Goal: Information Seeking & Learning: Learn about a topic

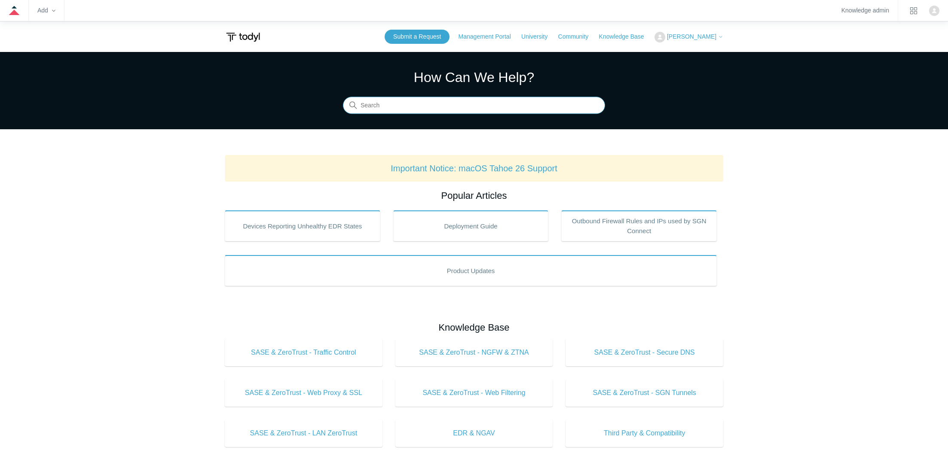
click at [382, 108] on input "Search" at bounding box center [474, 105] width 262 height 17
click at [386, 80] on h1 "How Can We Help?" at bounding box center [474, 77] width 262 height 21
click at [399, 111] on input "endpoint" at bounding box center [474, 105] width 262 height 17
type input "endpoint"
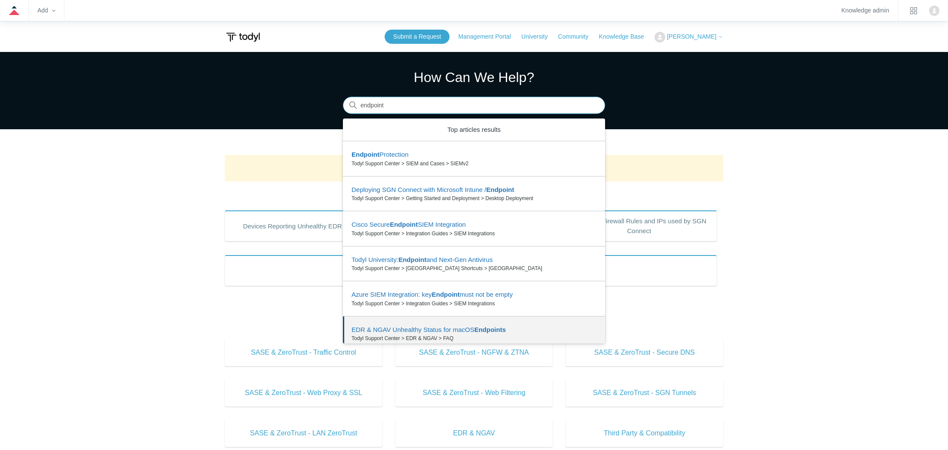
scroll to position [10, 0]
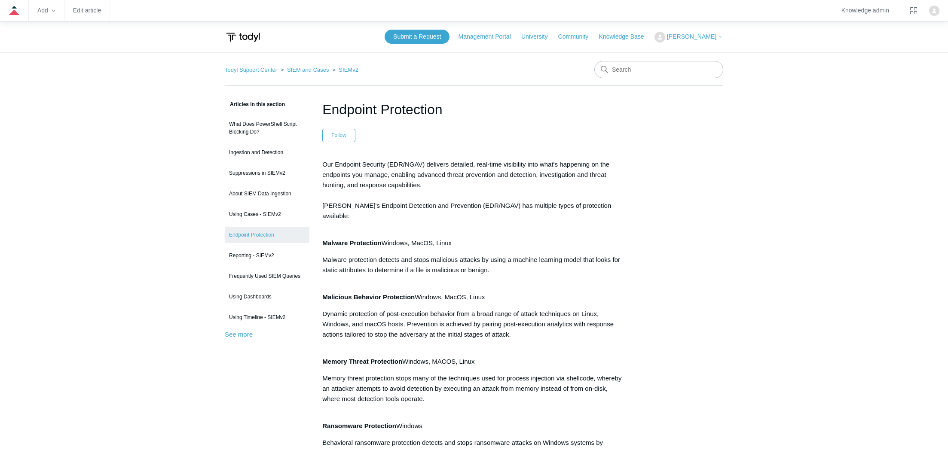
click at [293, 266] on ul "What Does PowerShell Script Blocking Do? Ingestion and Detection Suppressions i…" at bounding box center [267, 221] width 85 height 210
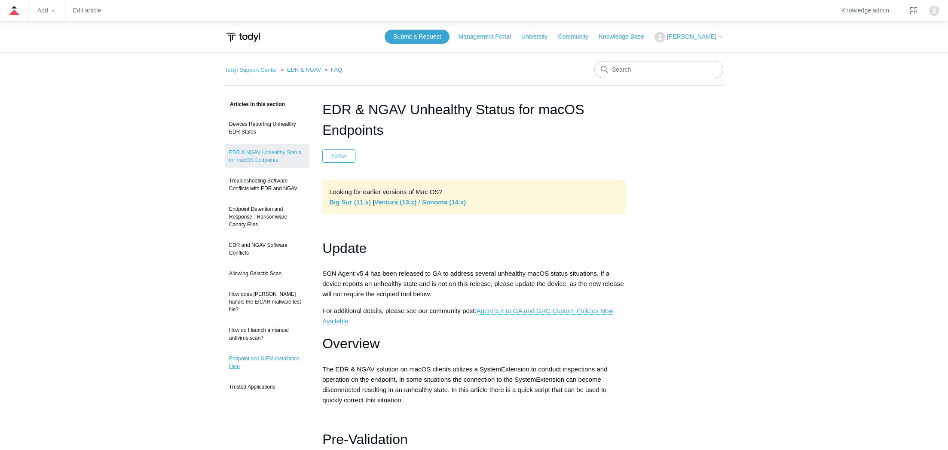
click at [261, 351] on link "Endpoint and SIEM Installation Help" at bounding box center [267, 363] width 85 height 24
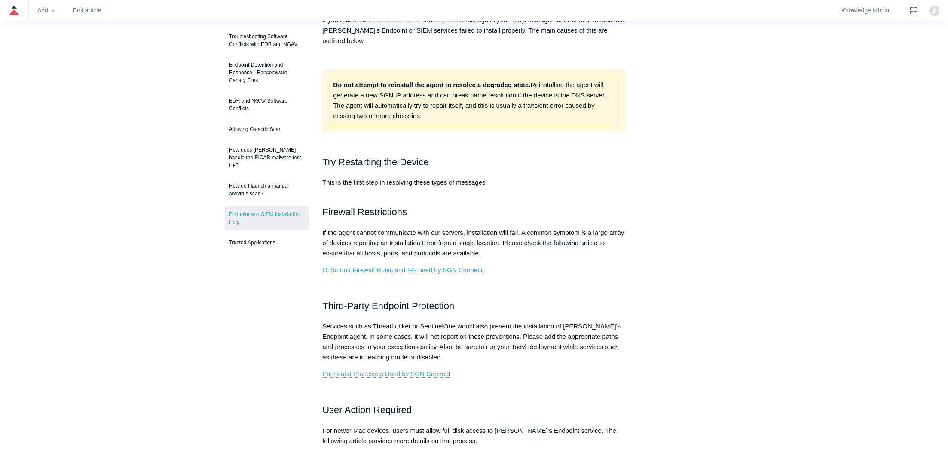
scroll to position [135, 0]
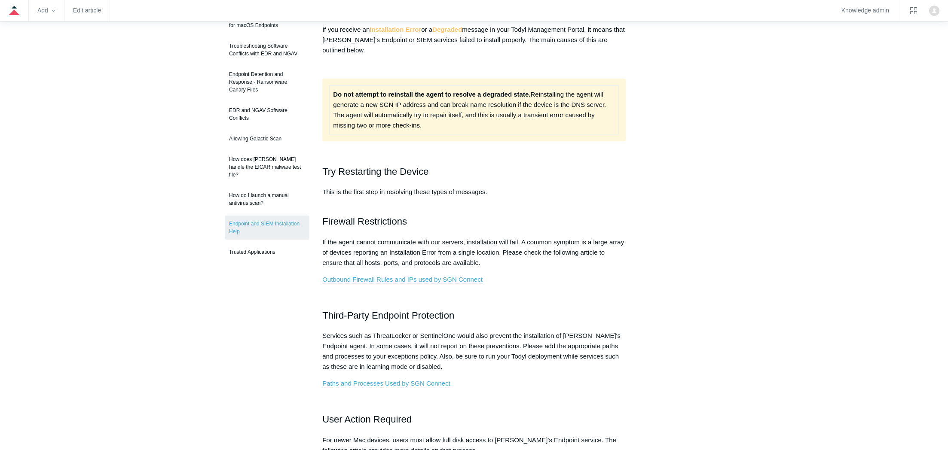
click at [443, 280] on link "Outbound Firewall Rules and IPs used by SGN Connect" at bounding box center [402, 280] width 160 height 8
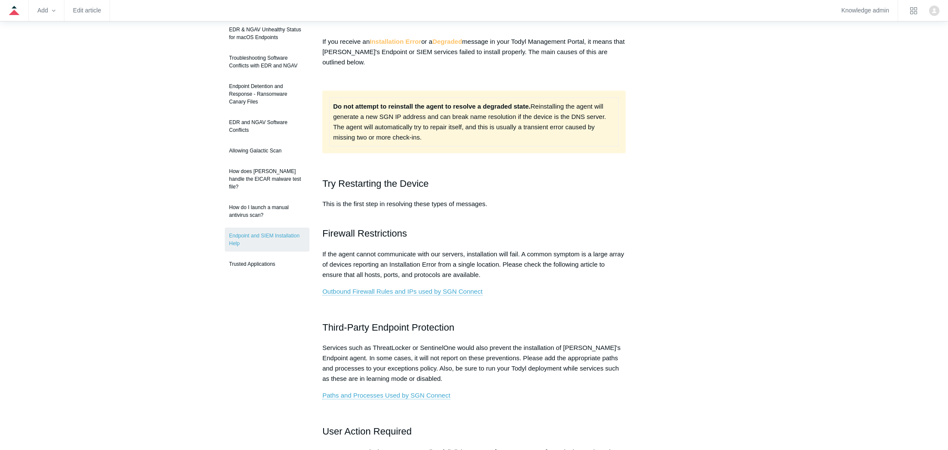
scroll to position [122, 0]
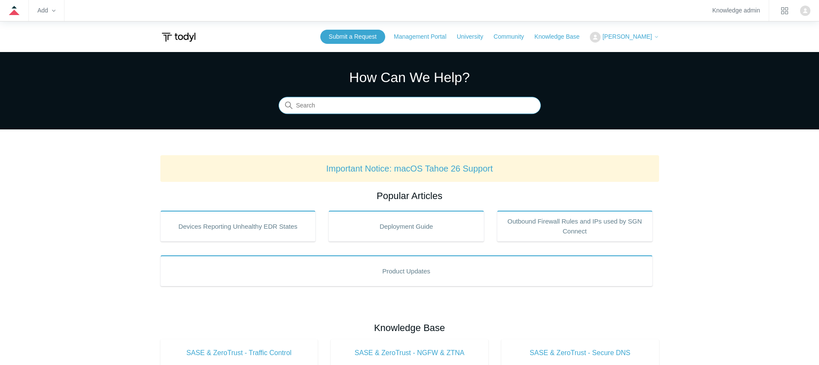
click at [326, 110] on input "Search" at bounding box center [409, 105] width 262 height 17
type input "azure monitor"
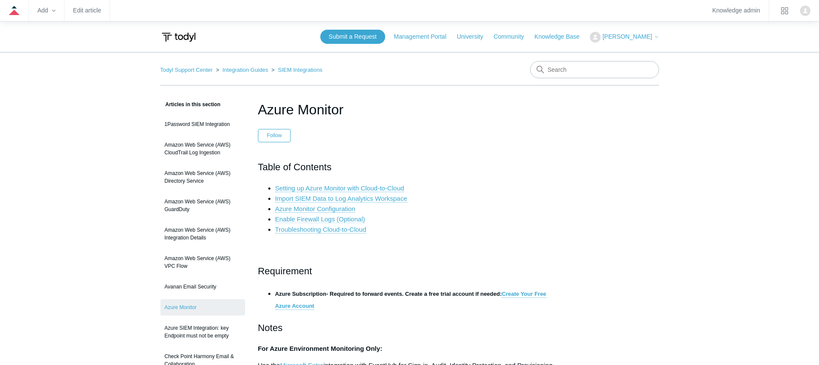
scroll to position [2, 0]
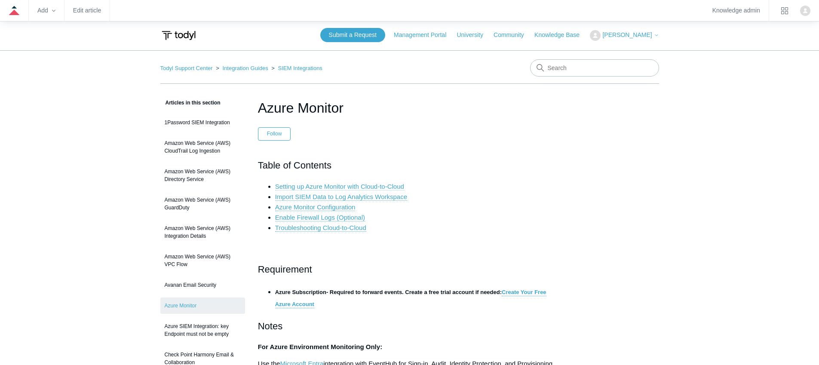
click at [383, 184] on link "Setting up Azure Monitor with Cloud-to-Cloud" at bounding box center [339, 187] width 129 height 8
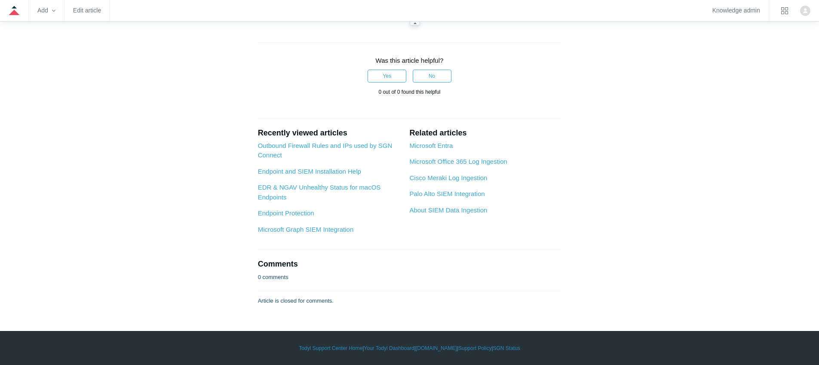
scroll to position [2694, 0]
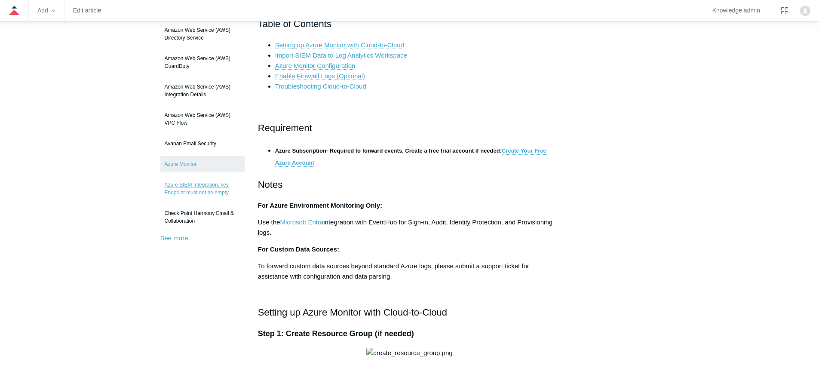
scroll to position [133, 0]
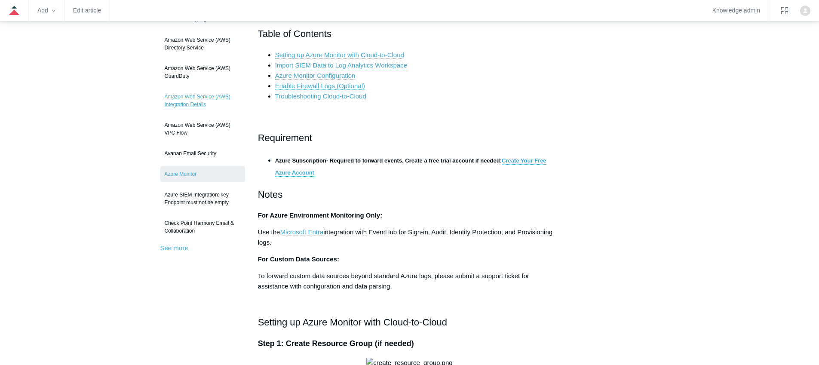
click at [214, 96] on link "Amazon Web Service (AWS) Integration Details" at bounding box center [202, 101] width 85 height 24
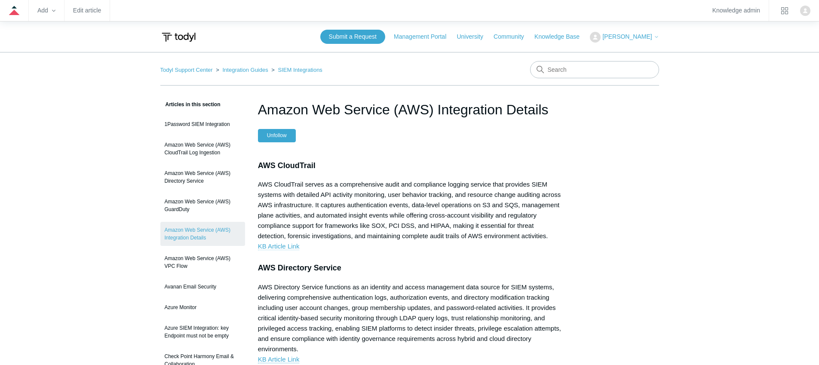
click at [291, 250] on link "KB Article Link" at bounding box center [279, 246] width 42 height 8
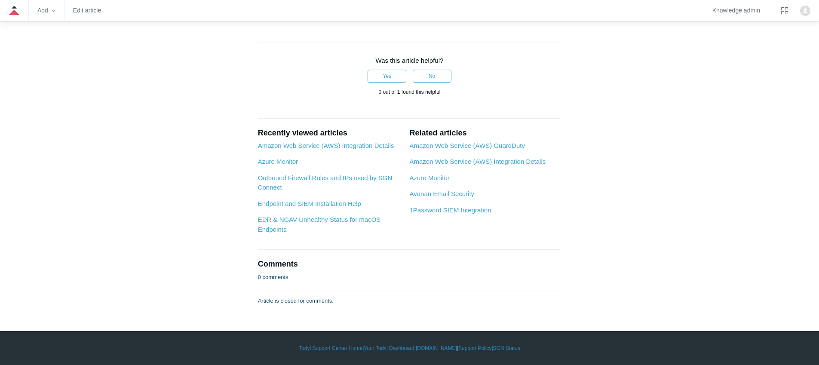
scroll to position [4370, 0]
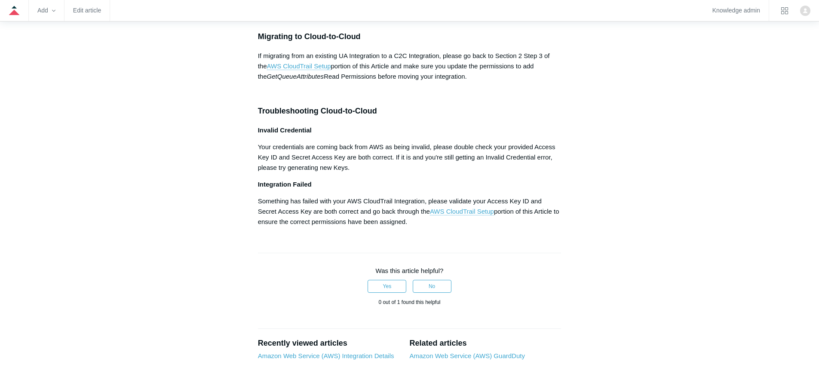
scroll to position [3158, 0]
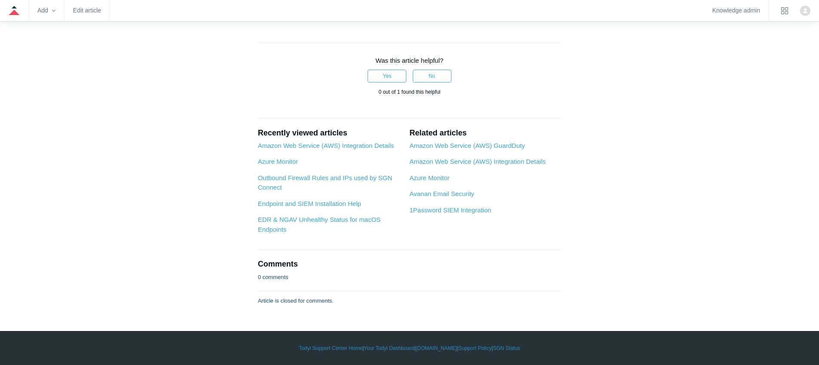
scroll to position [3671, 0]
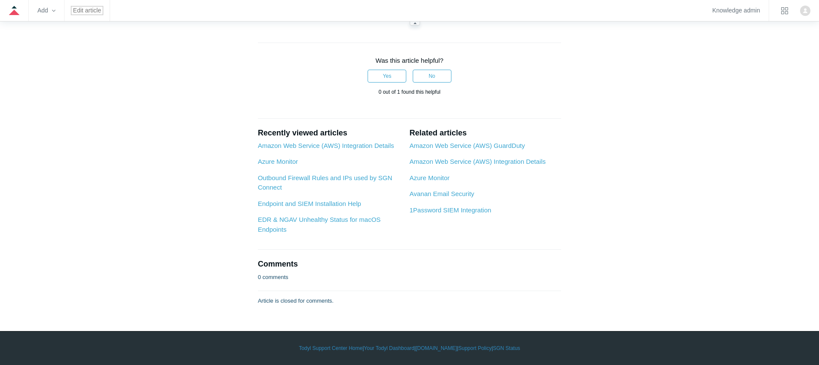
click at [87, 12] on link "Edit article" at bounding box center [87, 10] width 28 height 5
drag, startPoint x: 315, startPoint y: 266, endPoint x: 291, endPoint y: 267, distance: 23.7
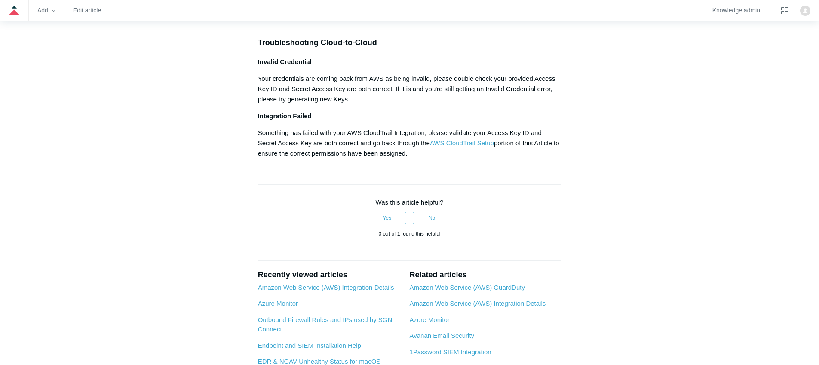
scroll to position [3121, 0]
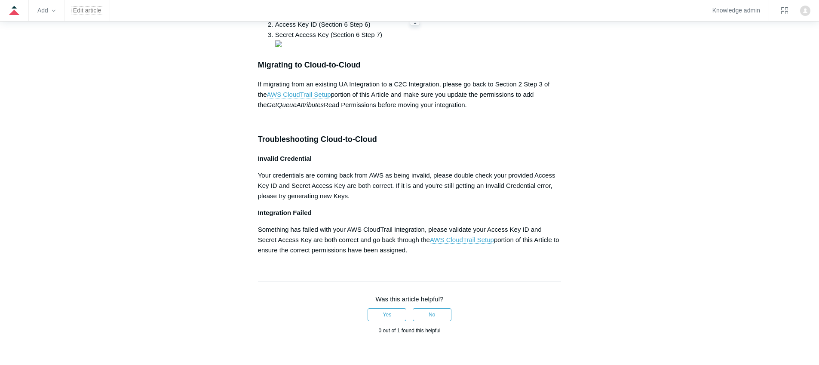
click at [96, 8] on link "Edit article" at bounding box center [87, 10] width 28 height 5
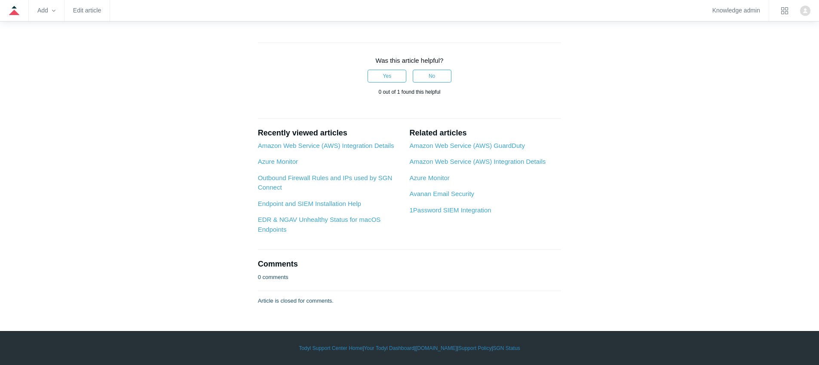
scroll to position [3448, 0]
drag, startPoint x: 290, startPoint y: 165, endPoint x: 370, endPoint y: 163, distance: 80.0
copy pre ""kms:Decrypt""
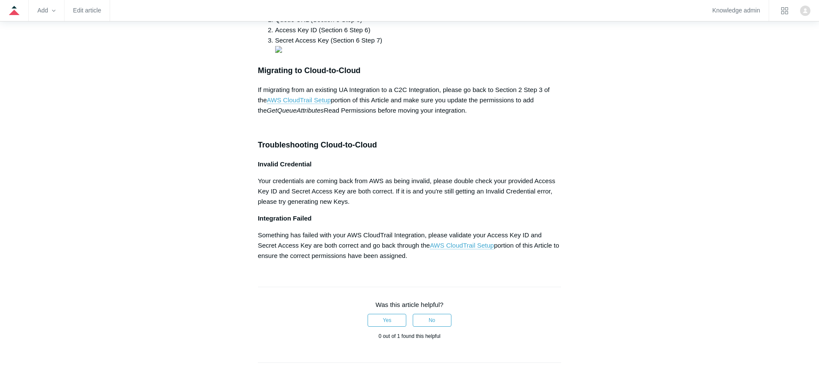
scroll to position [2914, 0]
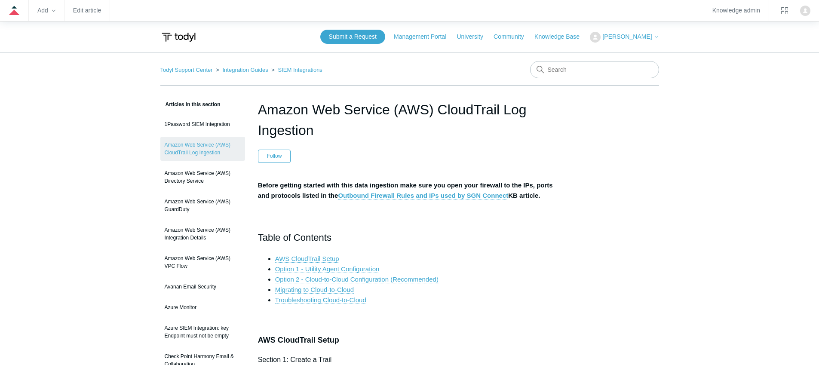
scroll to position [3355, 0]
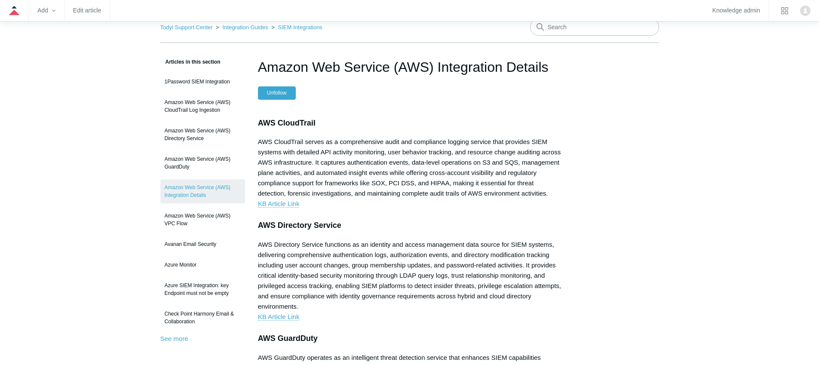
scroll to position [80, 0]
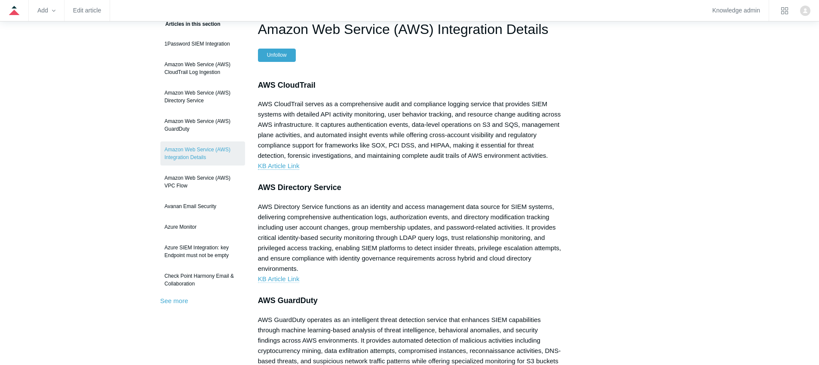
click at [293, 283] on link "KB Article Link" at bounding box center [279, 279] width 42 height 8
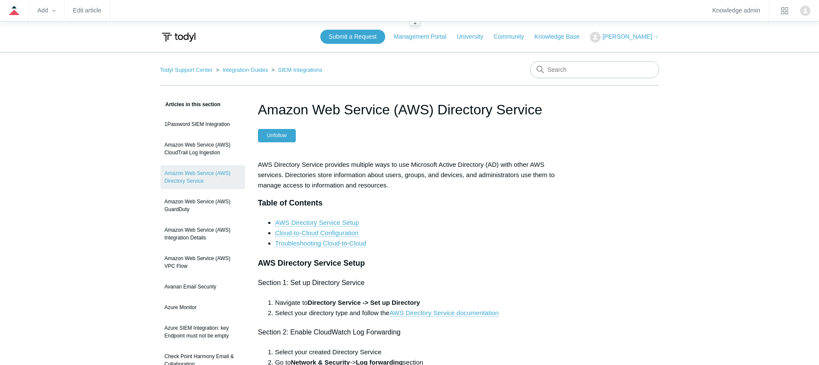
click at [77, 16] on zd-hc-navbar "Add Edit article Knowledge admin" at bounding box center [409, 10] width 819 height 21
click at [87, 10] on link "Edit article" at bounding box center [87, 10] width 28 height 5
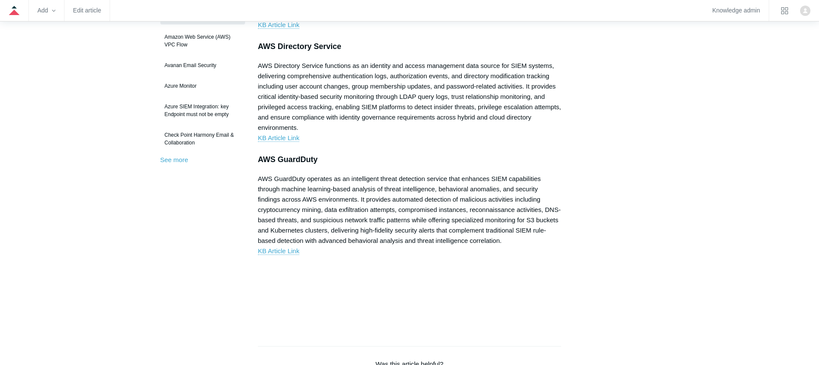
scroll to position [179, 0]
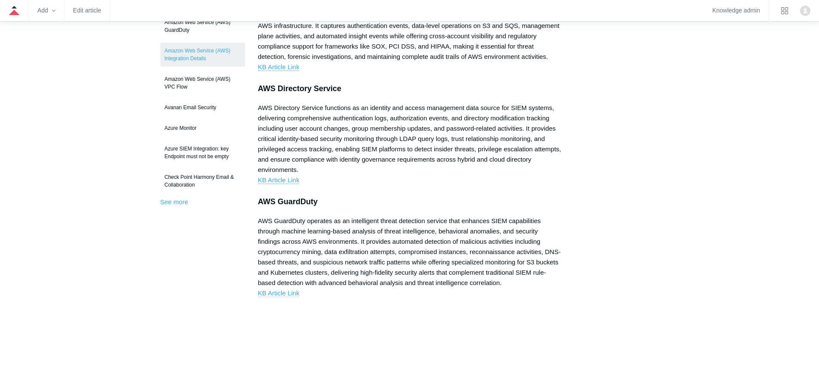
click at [286, 297] on link "KB Article Link" at bounding box center [279, 293] width 42 height 8
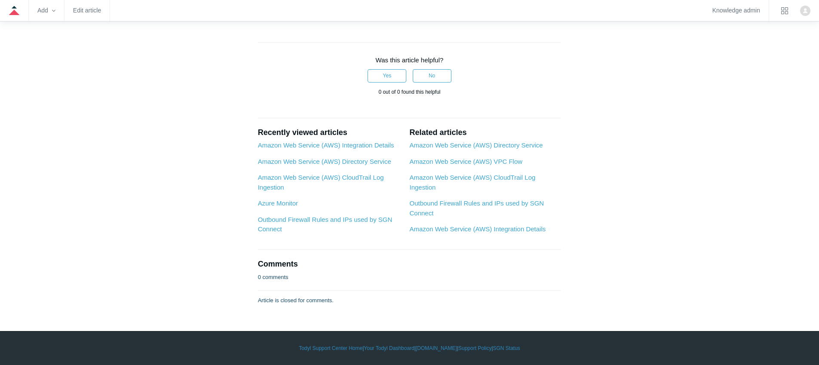
scroll to position [3454, 0]
click at [497, 163] on link "Amazon Web Service (AWS) VPC Flow" at bounding box center [465, 161] width 113 height 7
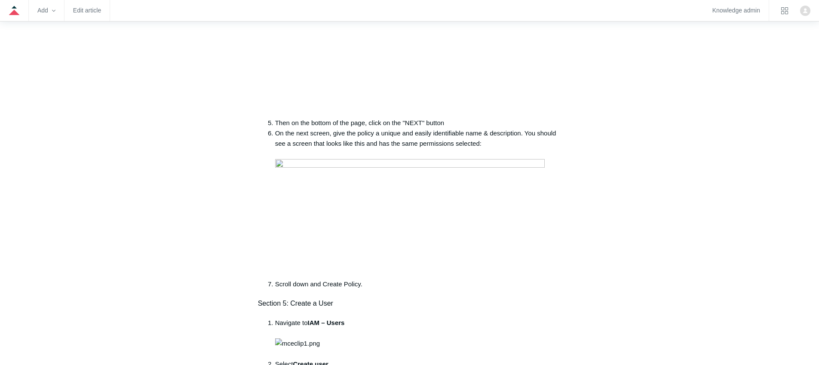
scroll to position [1599, 0]
